Goal: Information Seeking & Learning: Find specific fact

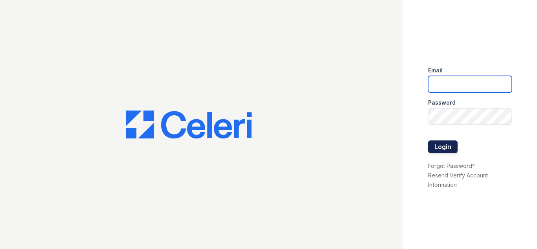
type input "[DOMAIN_NAME][EMAIL_ADDRESS][DOMAIN_NAME]"
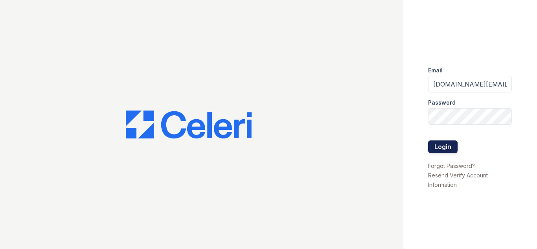
click at [451, 149] on button "Login" at bounding box center [442, 146] width 29 height 13
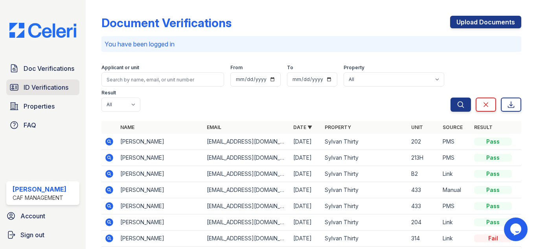
drag, startPoint x: 50, startPoint y: 68, endPoint x: 48, endPoint y: 85, distance: 17.8
click at [50, 68] on span "Doc Verifications" at bounding box center [49, 68] width 51 height 9
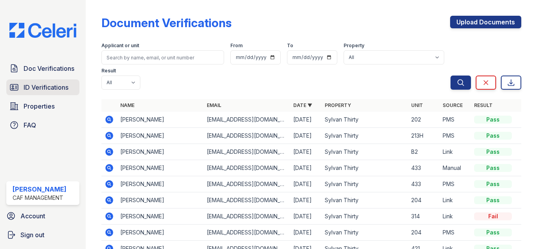
click at [29, 92] on link "ID Verifications" at bounding box center [42, 87] width 73 height 16
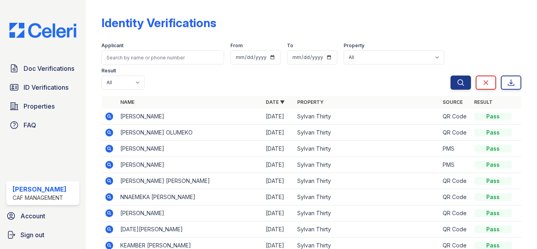
click at [107, 118] on icon at bounding box center [109, 116] width 8 height 8
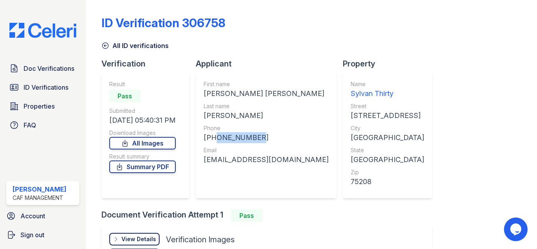
drag, startPoint x: 261, startPoint y: 138, endPoint x: 213, endPoint y: 137, distance: 47.6
click at [213, 137] on div "+19452874898" at bounding box center [266, 137] width 125 height 11
copy div "9452874898"
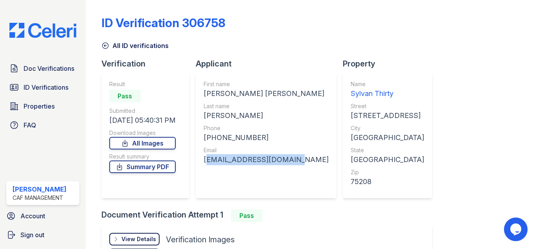
drag, startPoint x: 290, startPoint y: 159, endPoint x: 222, endPoint y: 154, distance: 67.8
click at [206, 160] on div "First name ALICIA RENEE Last name SANCHEZ Phone +19452874898 Email a1iciarenee@…" at bounding box center [266, 135] width 141 height 126
drag, startPoint x: 222, startPoint y: 154, endPoint x: 211, endPoint y: 162, distance: 14.6
click at [212, 163] on div "a1iciarenee@icloud.com" at bounding box center [266, 159] width 125 height 11
drag, startPoint x: 204, startPoint y: 159, endPoint x: 282, endPoint y: 160, distance: 78.2
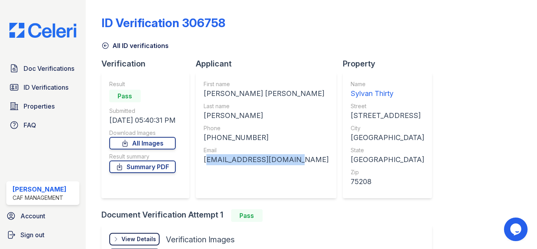
click at [282, 160] on div "First name ALICIA RENEE Last name SANCHEZ Phone +19452874898 Email a1iciarenee@…" at bounding box center [266, 135] width 141 height 126
copy div "a1iciarenee@icloud.com"
